Goal: Task Accomplishment & Management: Manage account settings

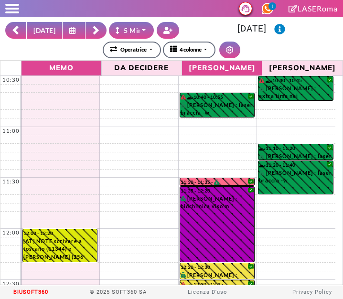
select select "*"
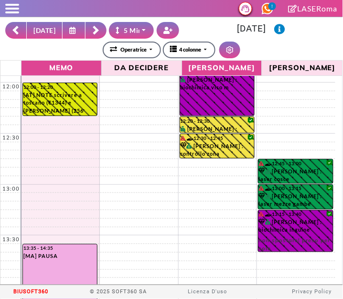
scroll to position [181, 0]
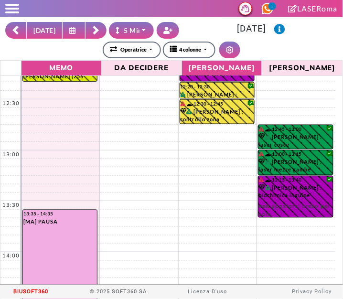
click at [42, 27] on button "[DATE]" at bounding box center [44, 30] width 36 height 17
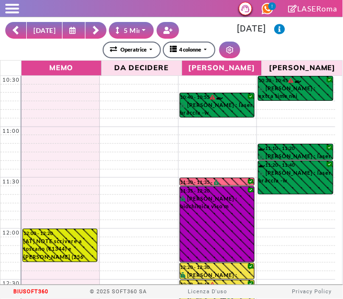
click at [51, 28] on button "[DATE]" at bounding box center [44, 30] width 36 height 17
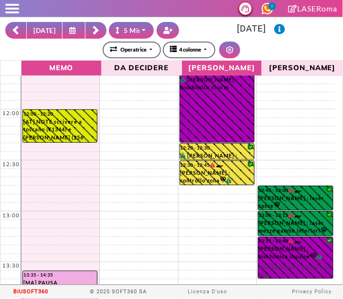
scroll to position [181, 0]
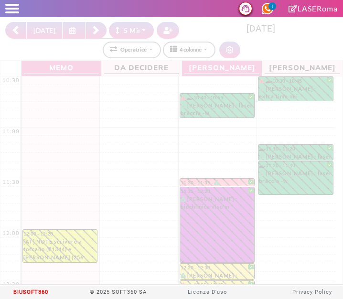
select select "*"
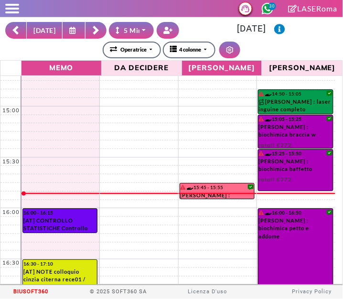
scroll to position [428, 0]
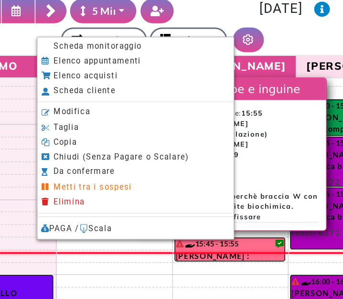
click at [142, 57] on span "Scheda monitoraggio" at bounding box center [128, 54] width 60 height 6
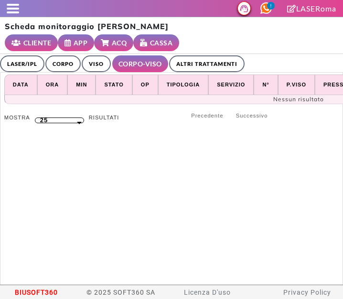
select select "**"
click at [220, 55] on link "ALTRI TRATTAMENTI" at bounding box center [207, 63] width 76 height 17
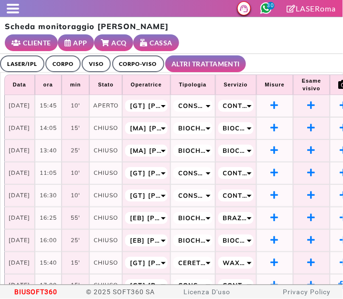
click at [32, 57] on link "LASER/IPL" at bounding box center [22, 63] width 44 height 17
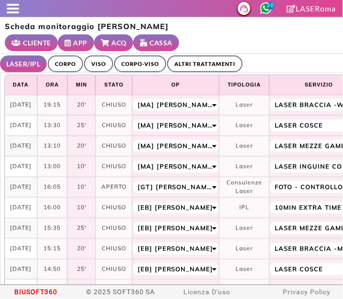
click at [212, 55] on link "ALTRI TRATTAMENTI" at bounding box center [205, 63] width 76 height 17
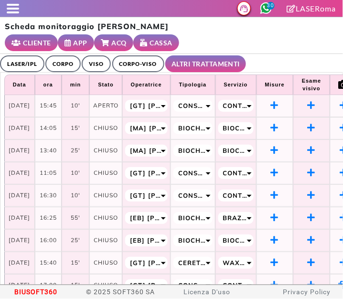
click at [14, 13] on span at bounding box center [13, 12] width 12 height 2
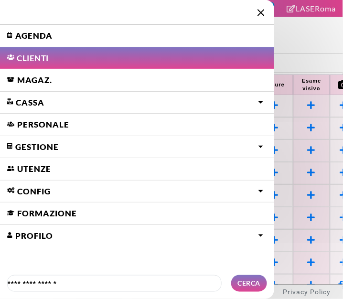
click at [19, 37] on link "Agenda" at bounding box center [137, 36] width 275 height 22
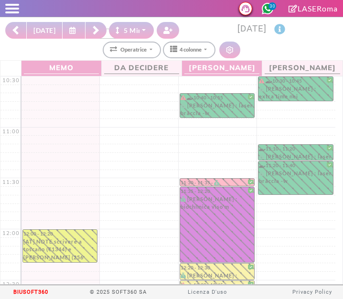
select select "*"
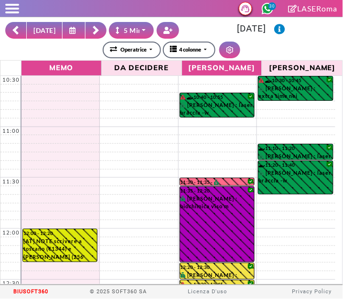
click at [72, 33] on icon at bounding box center [73, 30] width 9 height 7
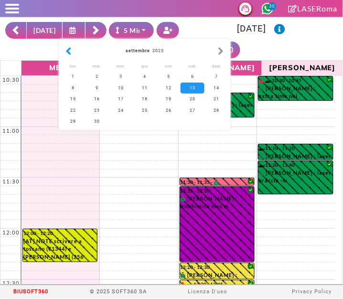
click at [72, 55] on button "button" at bounding box center [69, 51] width 10 height 11
click at [70, 62] on div "lun" at bounding box center [73, 66] width 24 height 10
click at [71, 55] on button "button" at bounding box center [69, 51] width 10 height 11
click at [68, 55] on button "button" at bounding box center [69, 51] width 10 height 11
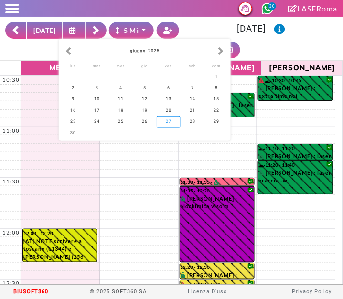
click at [176, 125] on div "27" at bounding box center [169, 121] width 24 height 11
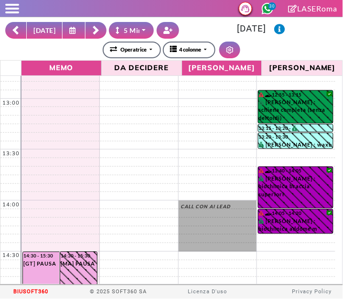
scroll to position [231, 0]
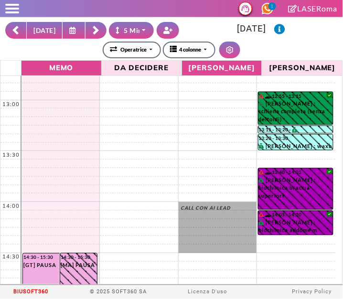
click at [40, 35] on button "OGGI" at bounding box center [44, 30] width 36 height 17
type input "**********"
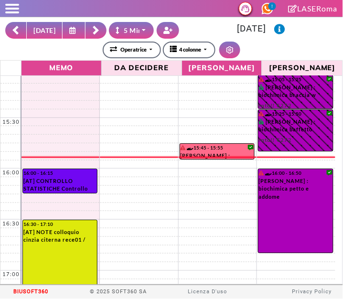
scroll to position [468, 0]
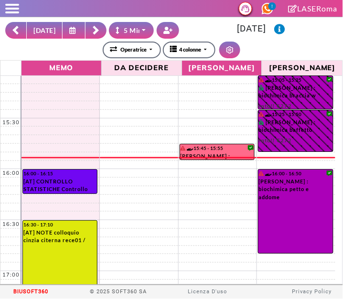
select select "*"
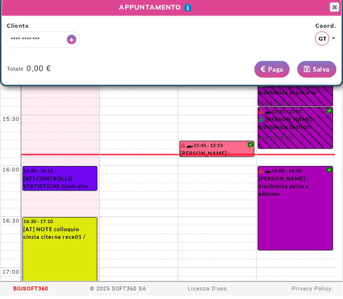
click at [336, 19] on div "**********" at bounding box center [171, 53] width 341 height 69
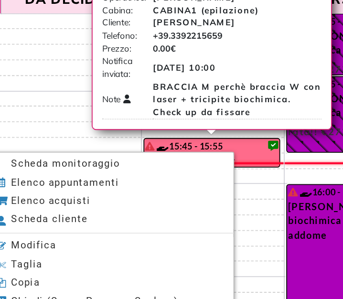
click at [118, 162] on li "Scheda monitoraggio" at bounding box center [162, 159] width 133 height 10
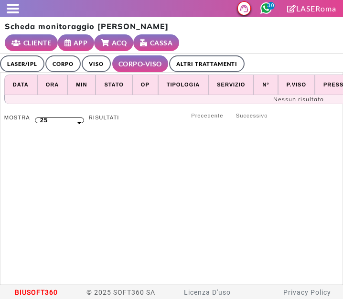
select select "**"
click at [22, 55] on link "LASER/IPL" at bounding box center [22, 63] width 44 height 17
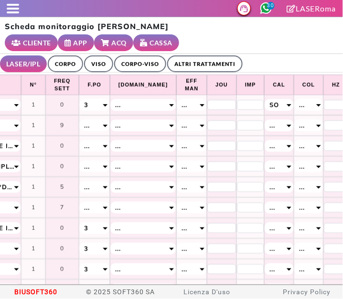
scroll to position [0, 350]
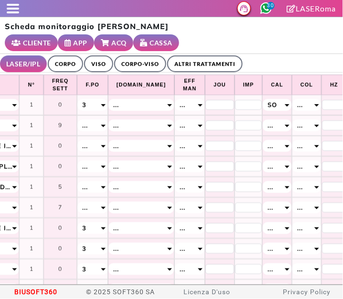
click at [127, 38] on small "ACQ" at bounding box center [119, 43] width 15 height 10
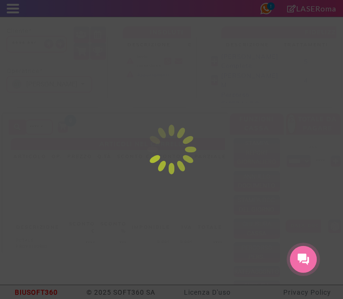
select select "*"
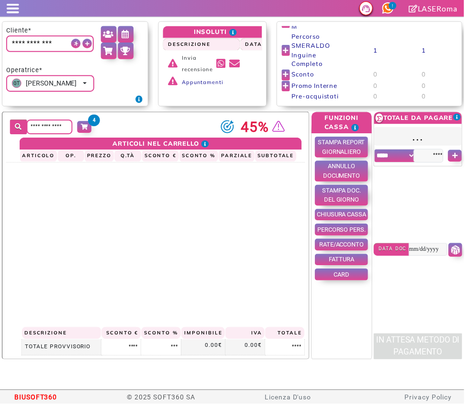
scroll to position [67, 0]
click at [12, 12] on span at bounding box center [13, 12] width 12 height 2
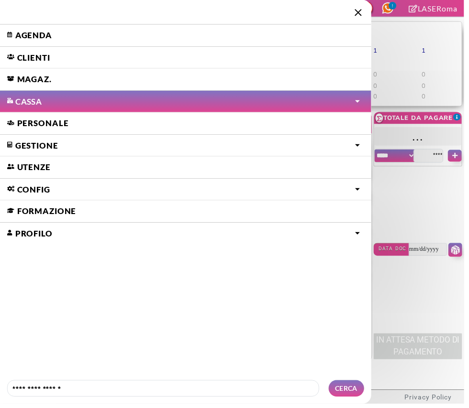
click at [22, 29] on link "Agenda" at bounding box center [187, 36] width 375 height 22
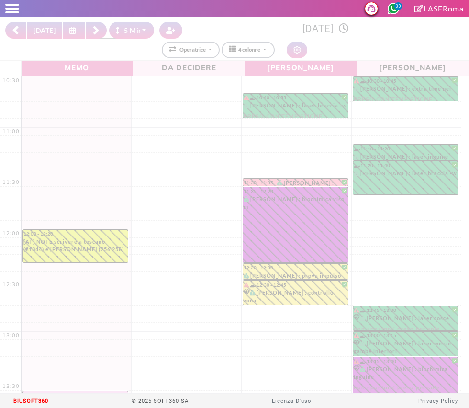
select select "*"
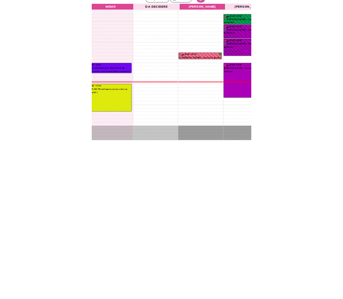
scroll to position [441, 0]
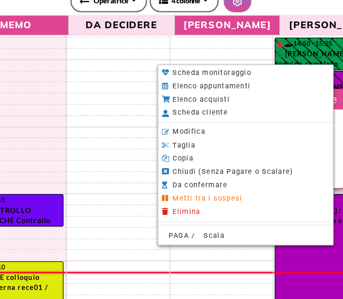
click at [187, 230] on span "PAGA / Scala" at bounding box center [196, 228] width 48 height 6
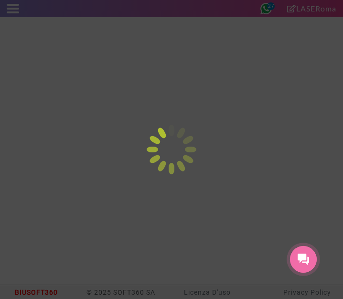
select select "*****"
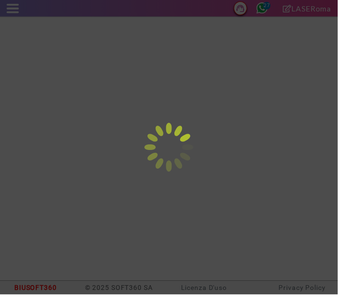
select select "*****"
type input "******"
select select "*****"
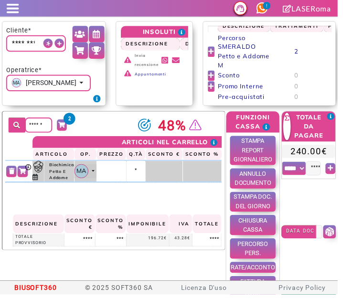
scroll to position [20, 0]
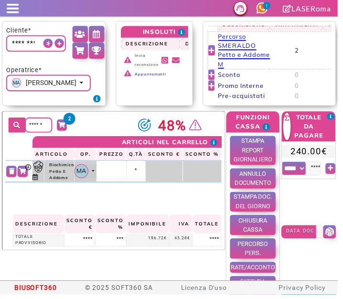
click at [235, 45] on span "Percorso SMERALDO Petto e Addome M" at bounding box center [248, 51] width 53 height 37
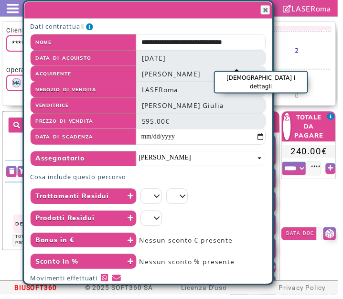
scroll to position [19, 0]
click at [165, 197] on input "*" at bounding box center [154, 200] width 22 height 16
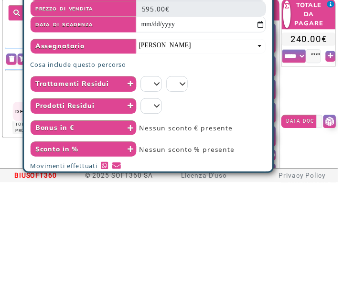
click at [163, 198] on icon "Clicca qui per gli articoli inclusi" at bounding box center [159, 199] width 6 height 7
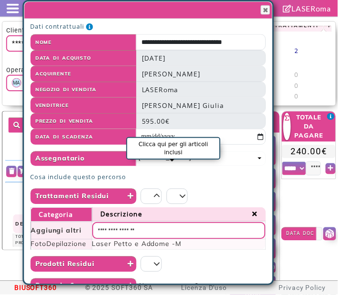
click at [271, 180] on span "Cosa include questo percorso" at bounding box center [151, 181] width 240 height 10
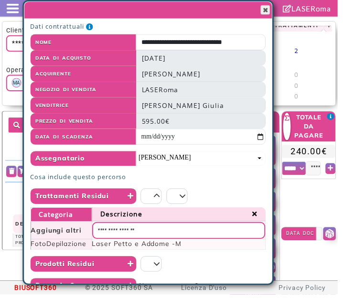
click at [274, 8] on span "button" at bounding box center [270, 10] width 8 height 8
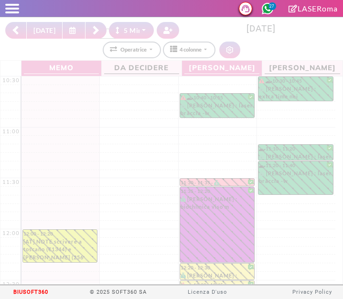
select select "*"
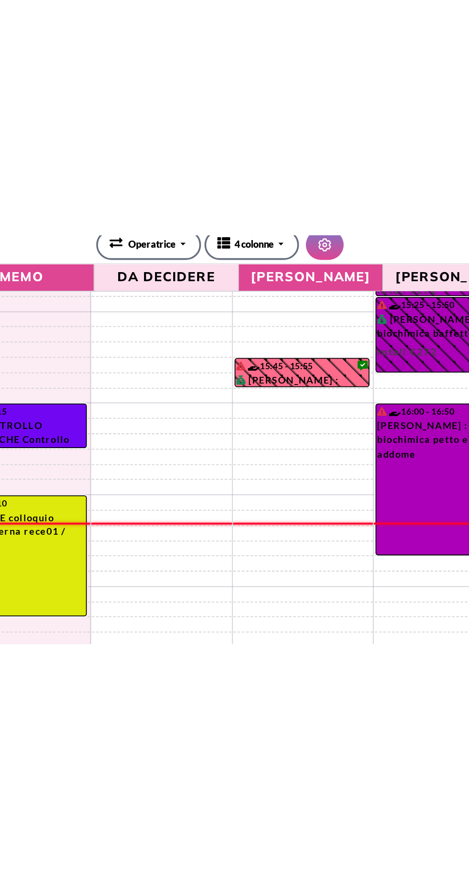
scroll to position [497, 0]
